Goal: Navigation & Orientation: Find specific page/section

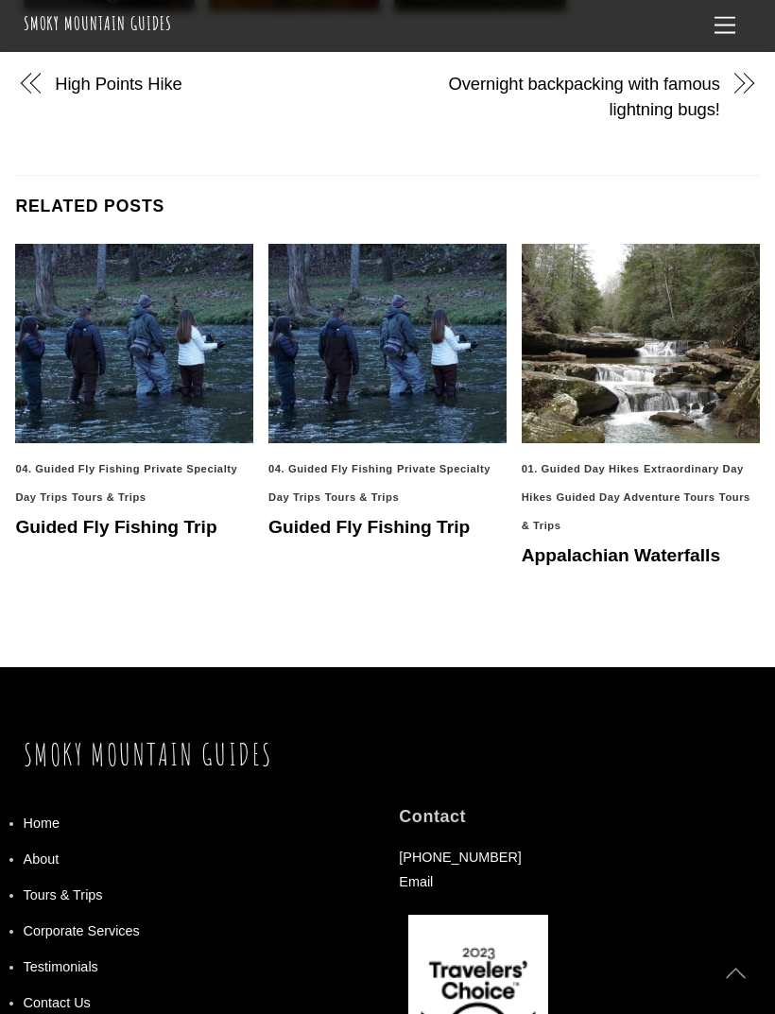
scroll to position [1156, 0]
click at [78, 888] on link "Tours & Trips" at bounding box center [63, 895] width 79 height 15
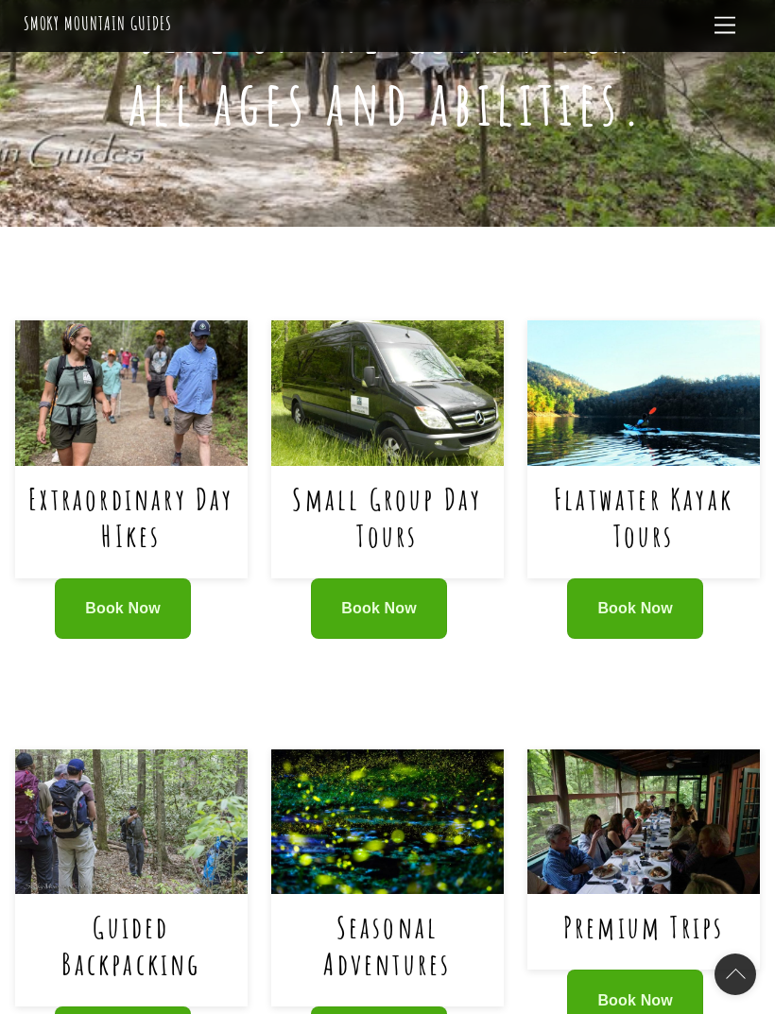
click at [388, 600] on span "Book Now" at bounding box center [379, 608] width 76 height 17
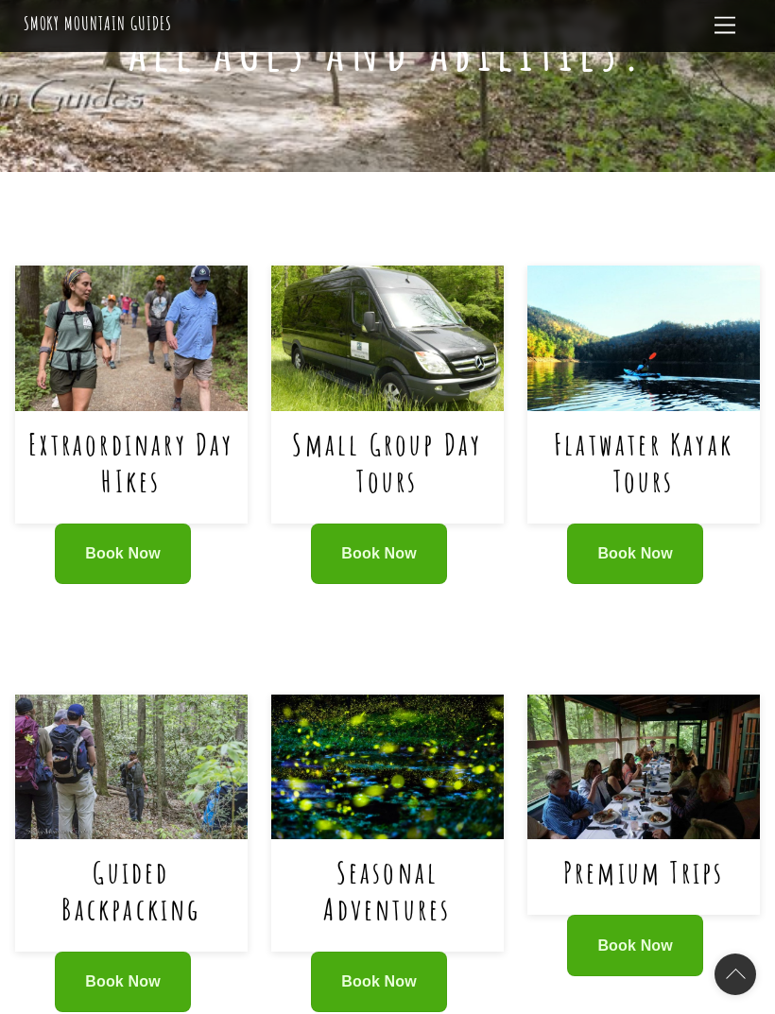
scroll to position [850, 0]
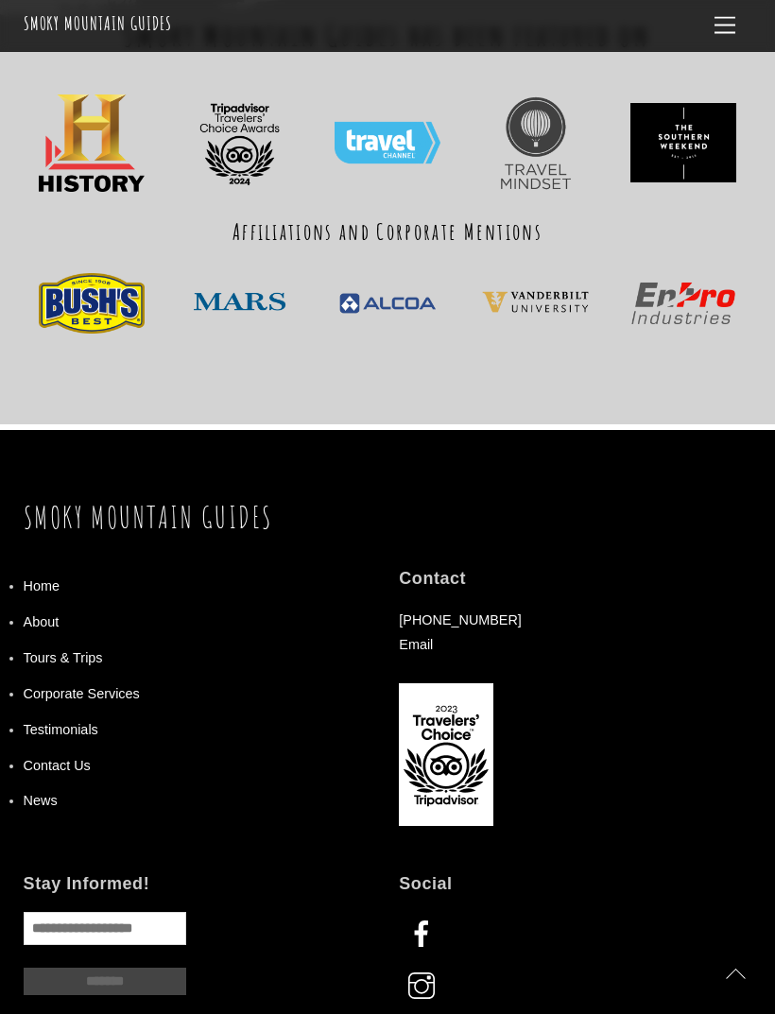
scroll to position [1983, 0]
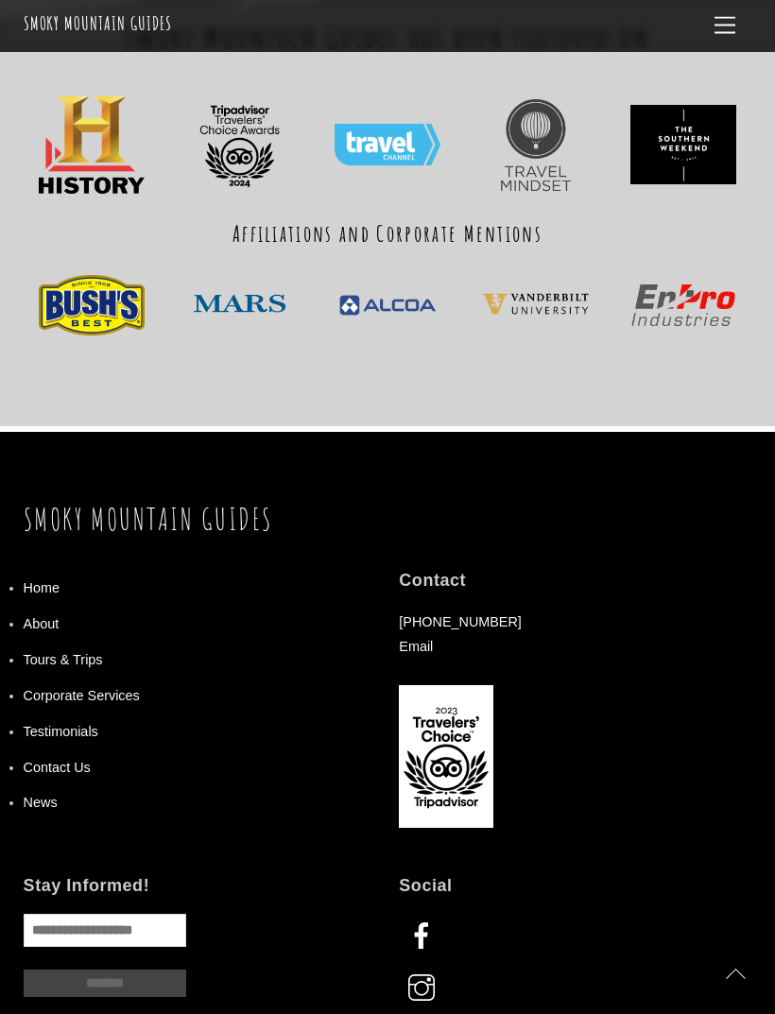
click at [32, 580] on link "Home" at bounding box center [42, 587] width 36 height 15
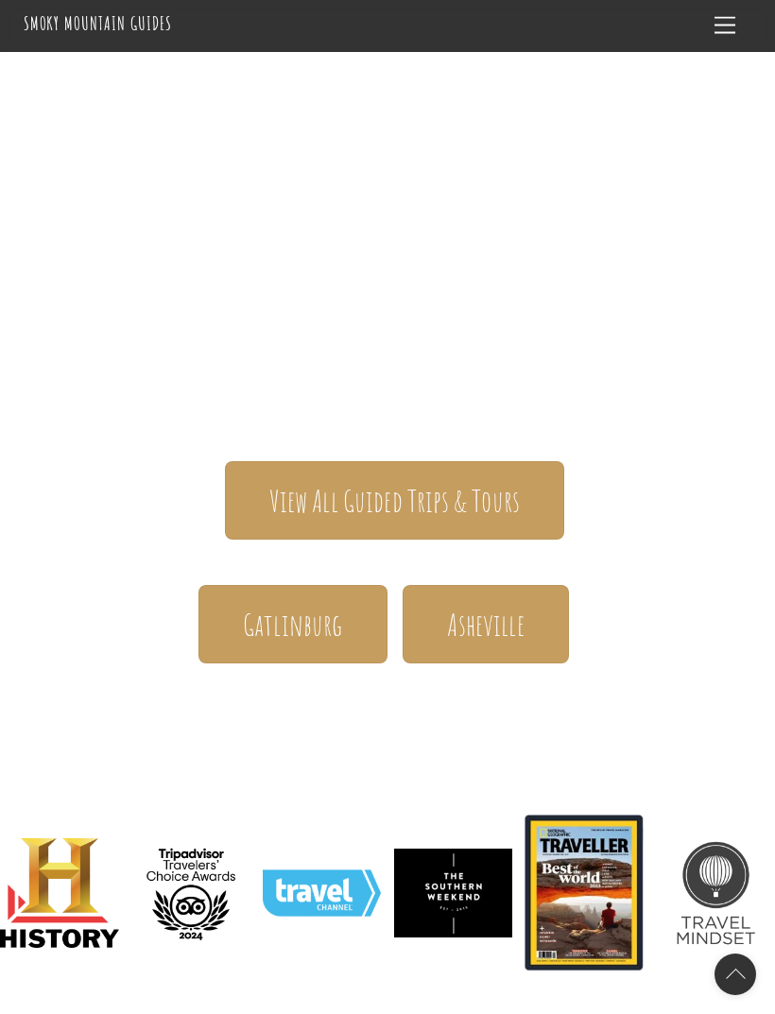
scroll to position [56, 0]
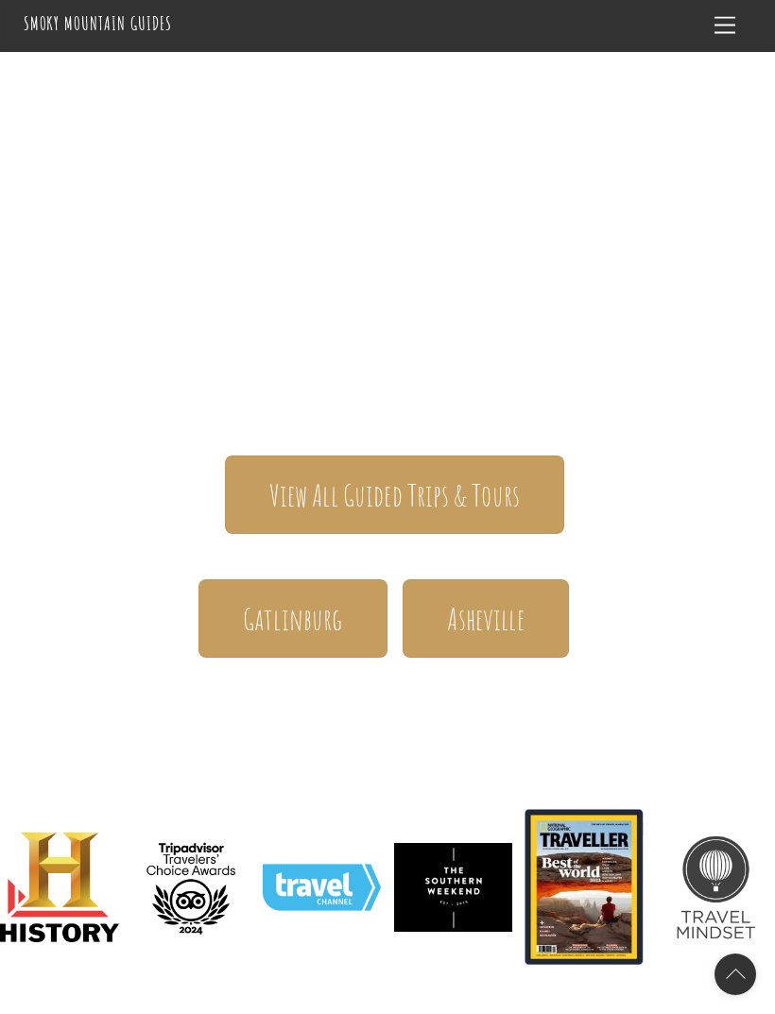
click at [278, 599] on span "Gatlinburg" at bounding box center [293, 618] width 100 height 39
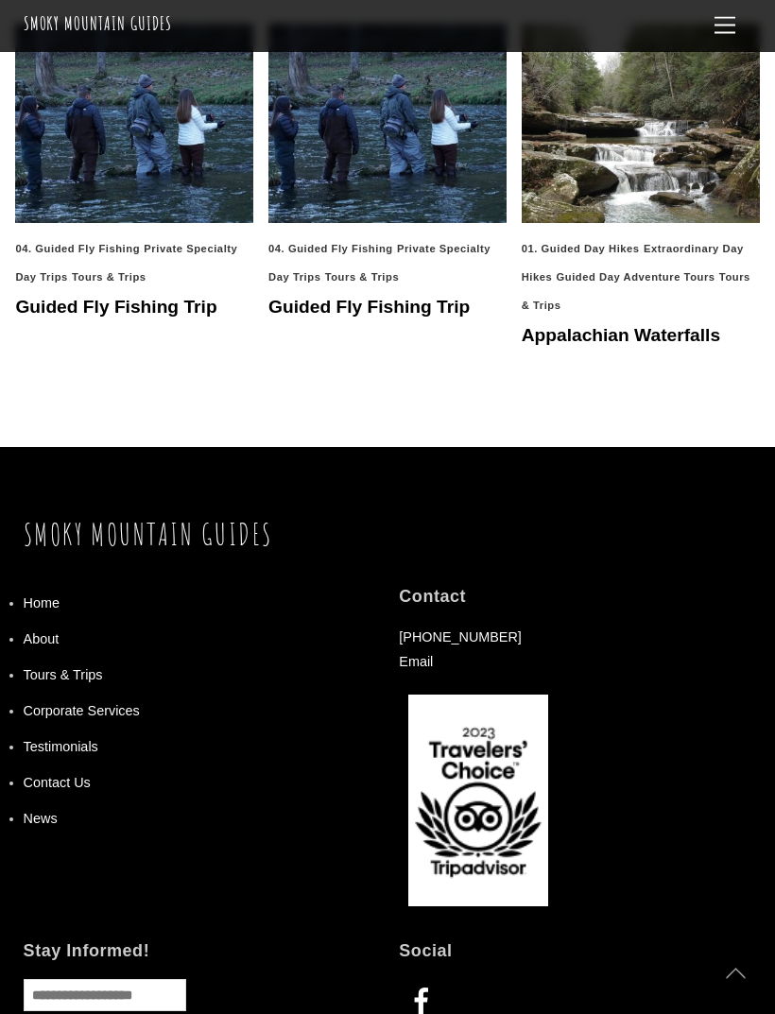
scroll to position [1377, 0]
click at [42, 632] on link "About" at bounding box center [42, 639] width 36 height 15
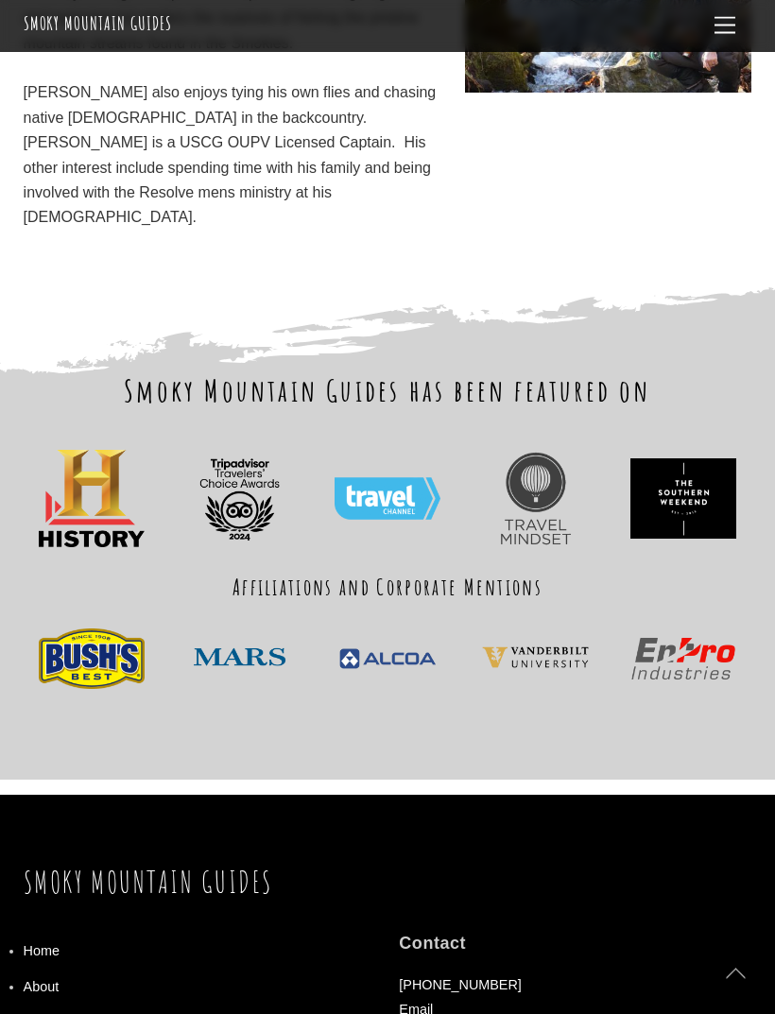
scroll to position [6188, 0]
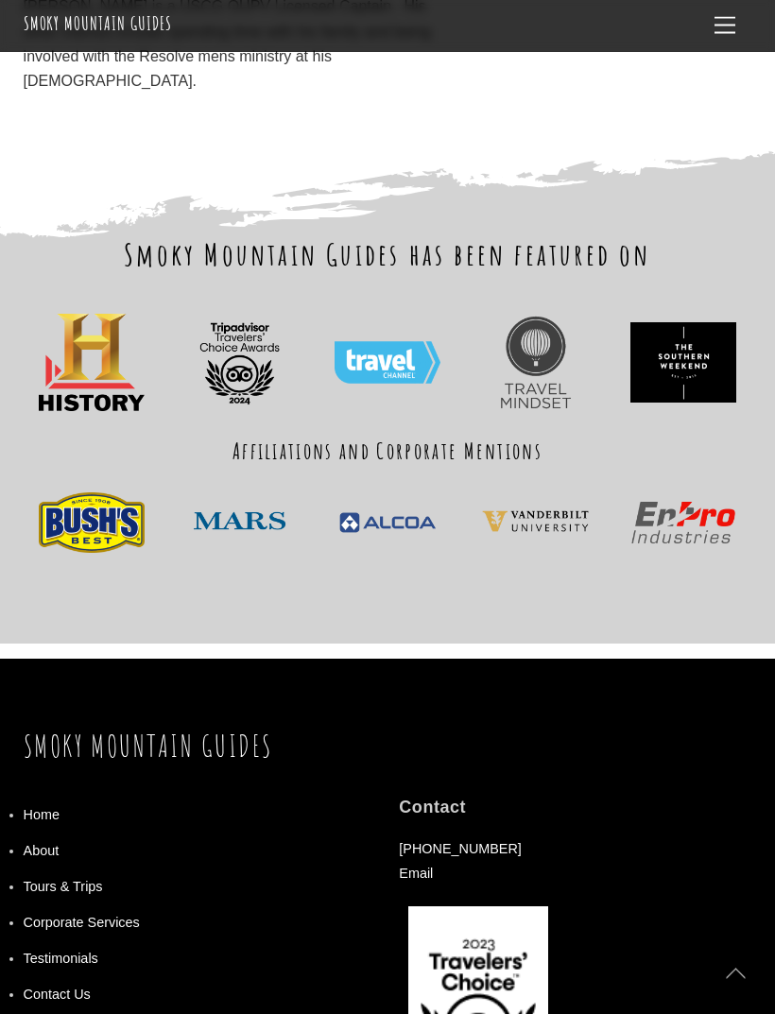
scroll to position [6328, 0]
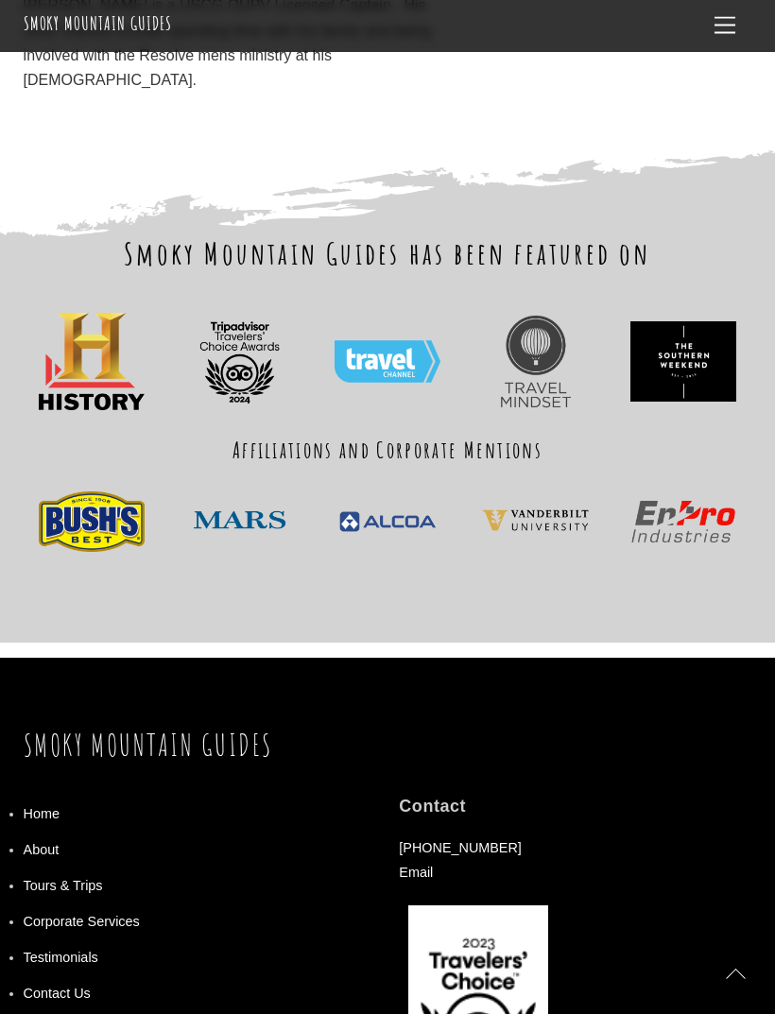
click at [68, 878] on link "Tours & Trips" at bounding box center [63, 885] width 79 height 15
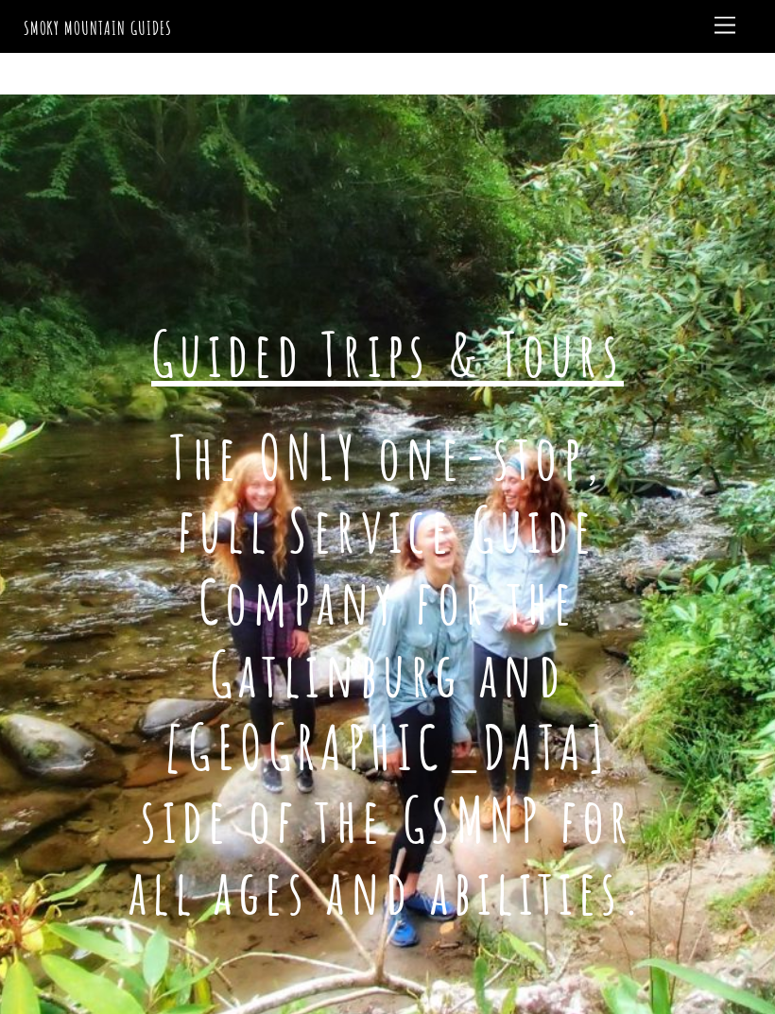
click at [719, 18] on span "Menu" at bounding box center [725, 25] width 21 height 17
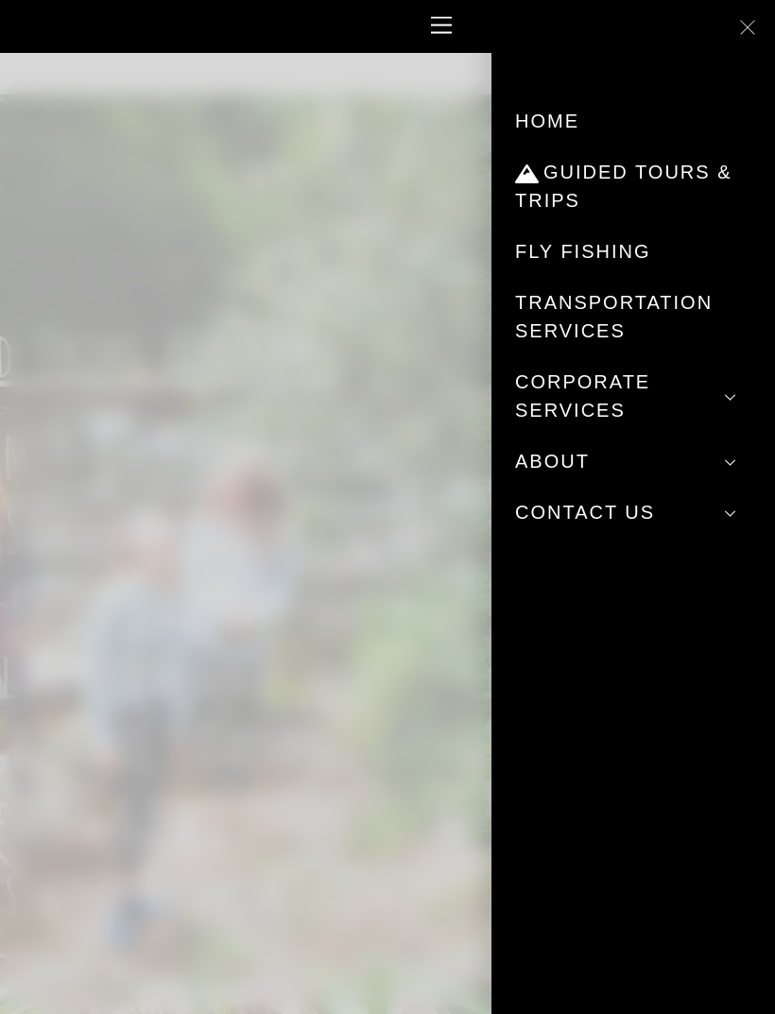
click at [49, 291] on div at bounding box center [103, 507] width 775 height 1014
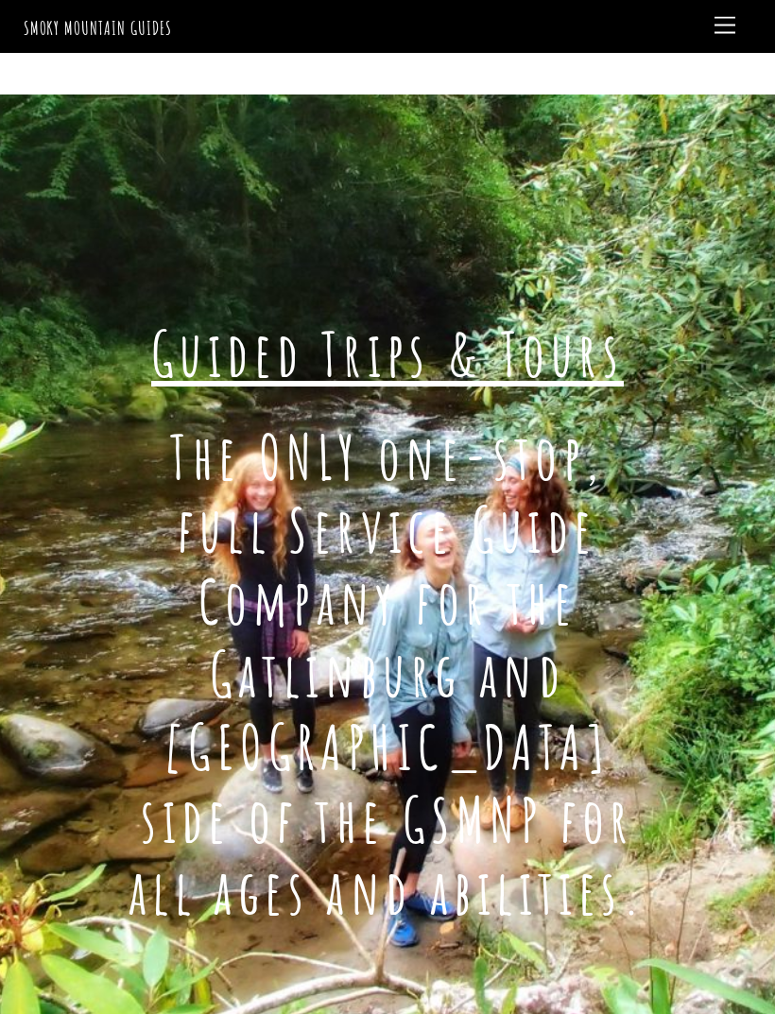
click at [721, 15] on link "Menu" at bounding box center [725, 26] width 38 height 37
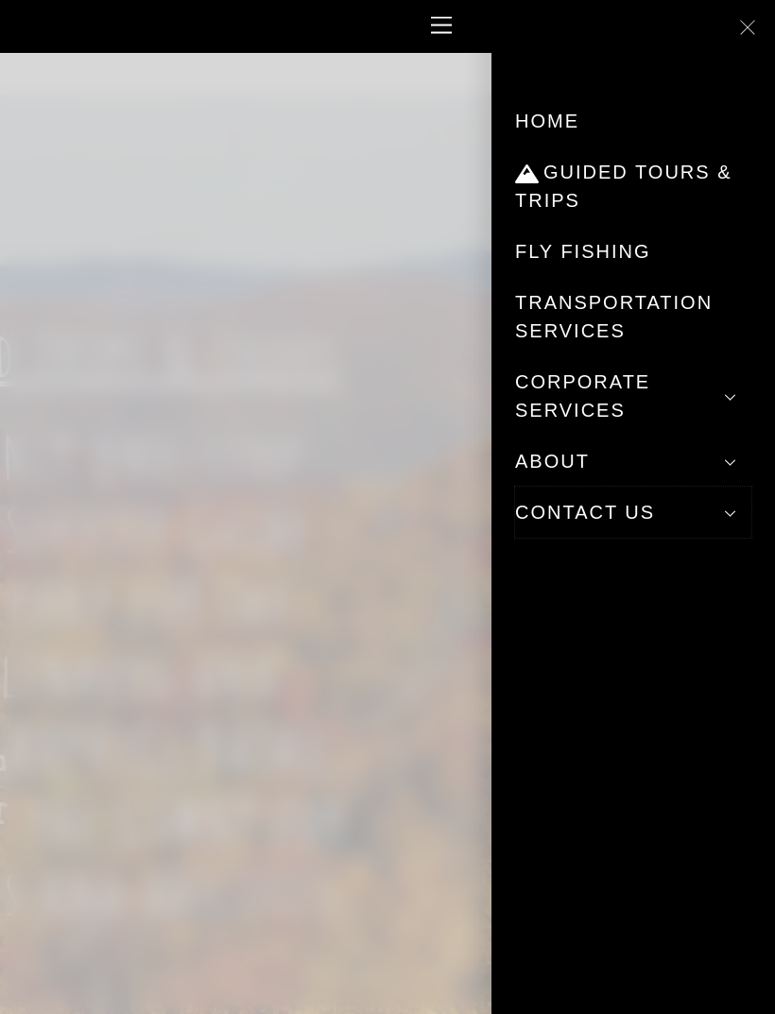
click at [723, 512] on span at bounding box center [730, 513] width 34 height 34
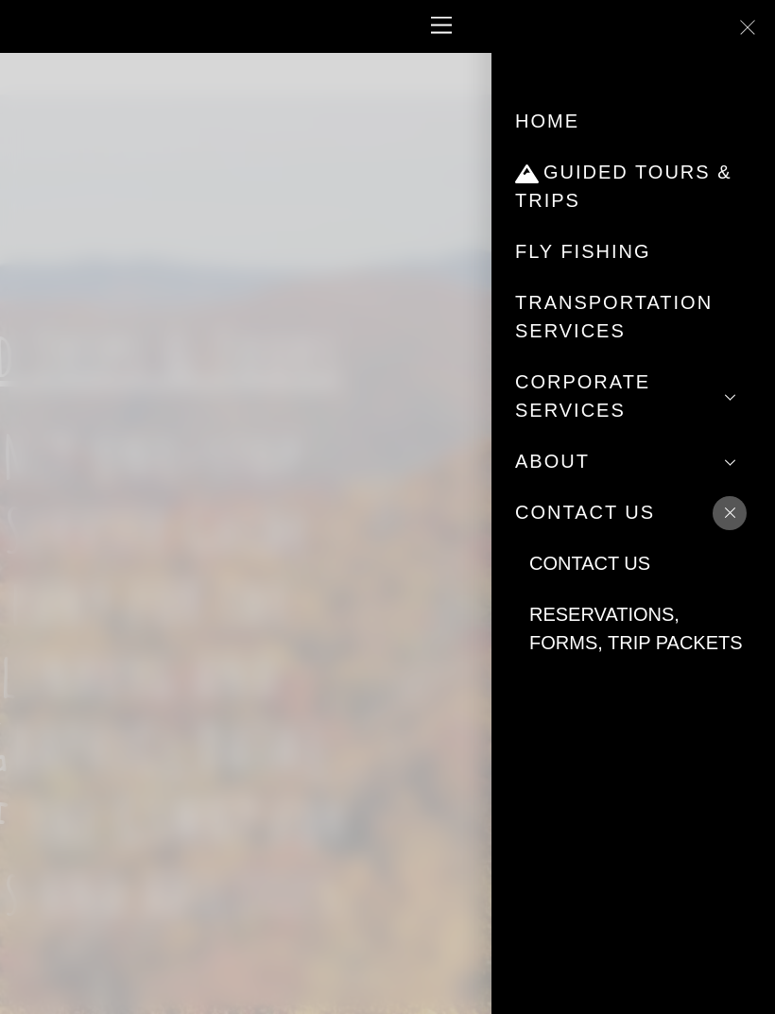
click at [554, 620] on link "Reservations, Forms, Trip Packets" at bounding box center [640, 628] width 222 height 79
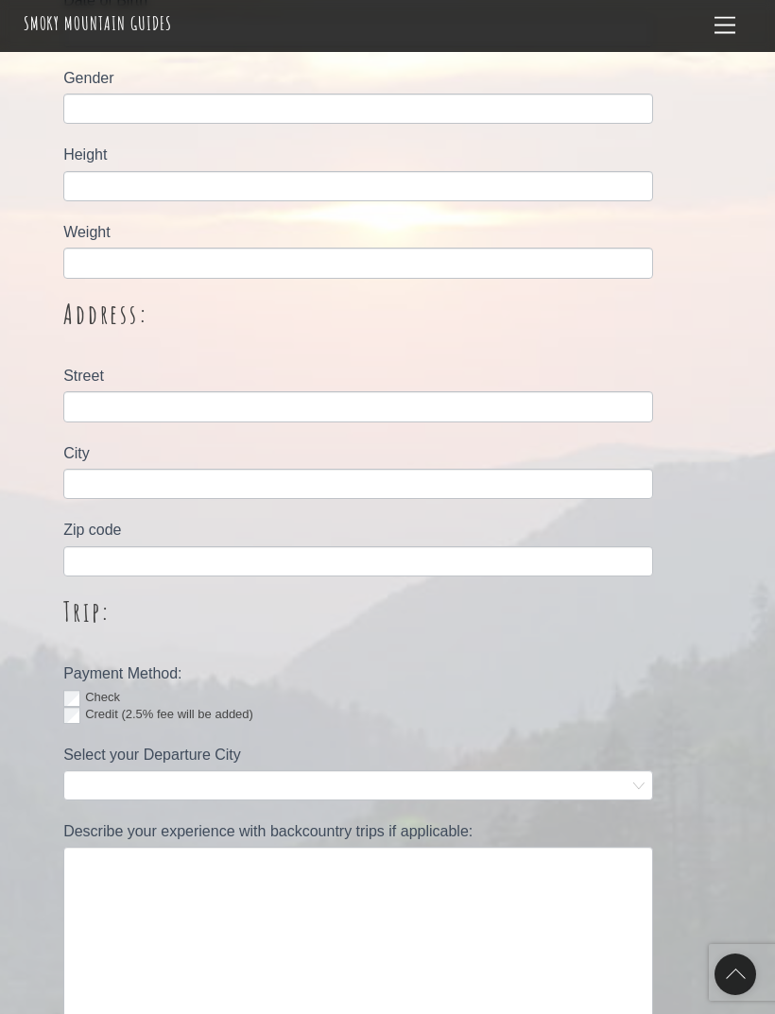
scroll to position [596, 0]
